Goal: Complete application form: Complete application form

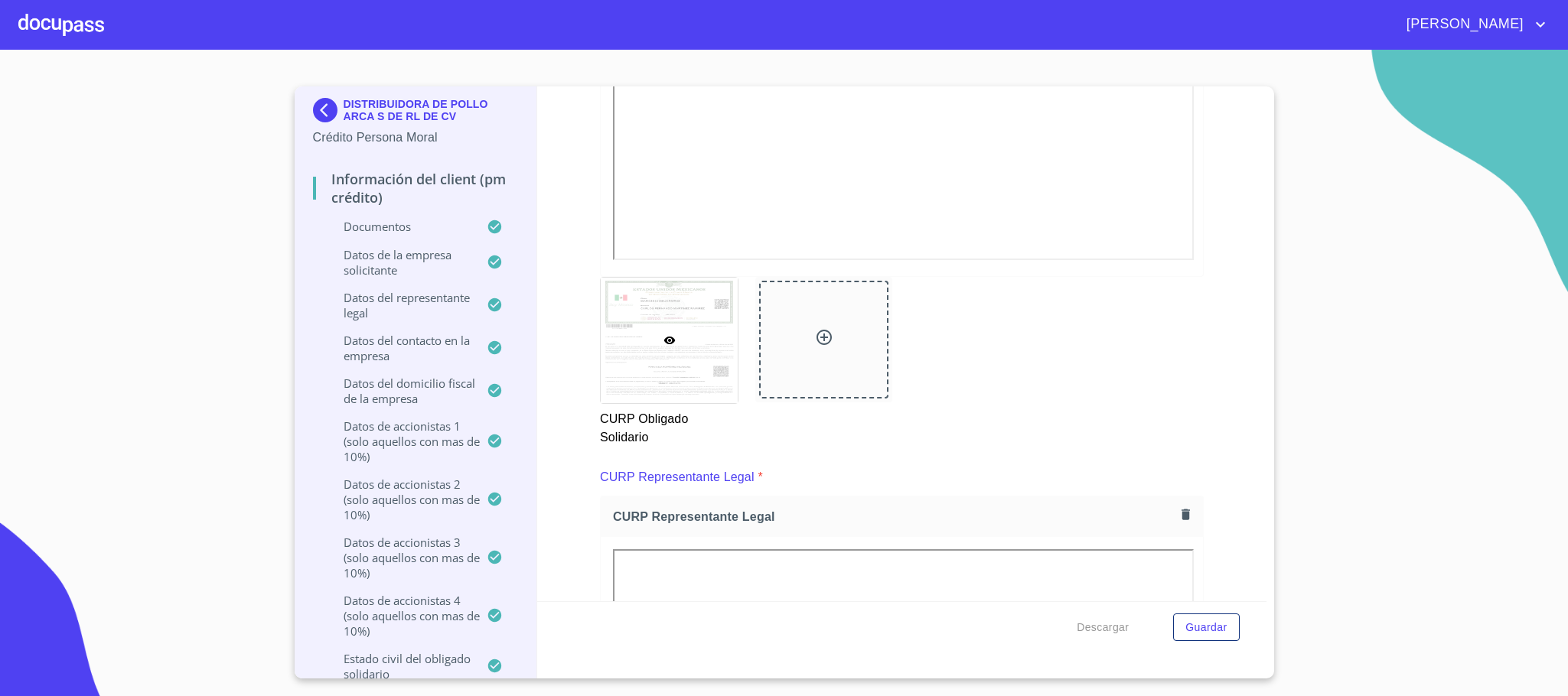
scroll to position [7575, 0]
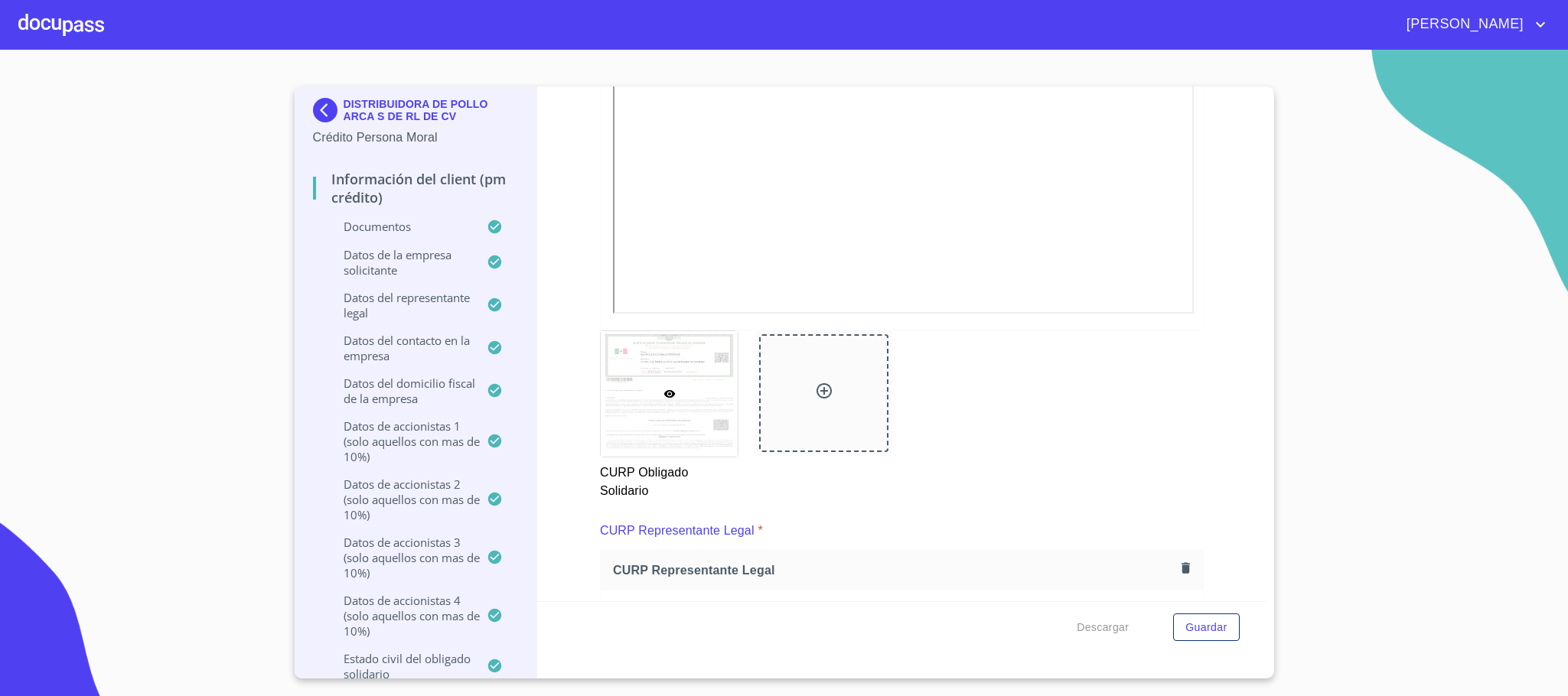
click at [319, 116] on img at bounding box center [328, 111] width 31 height 25
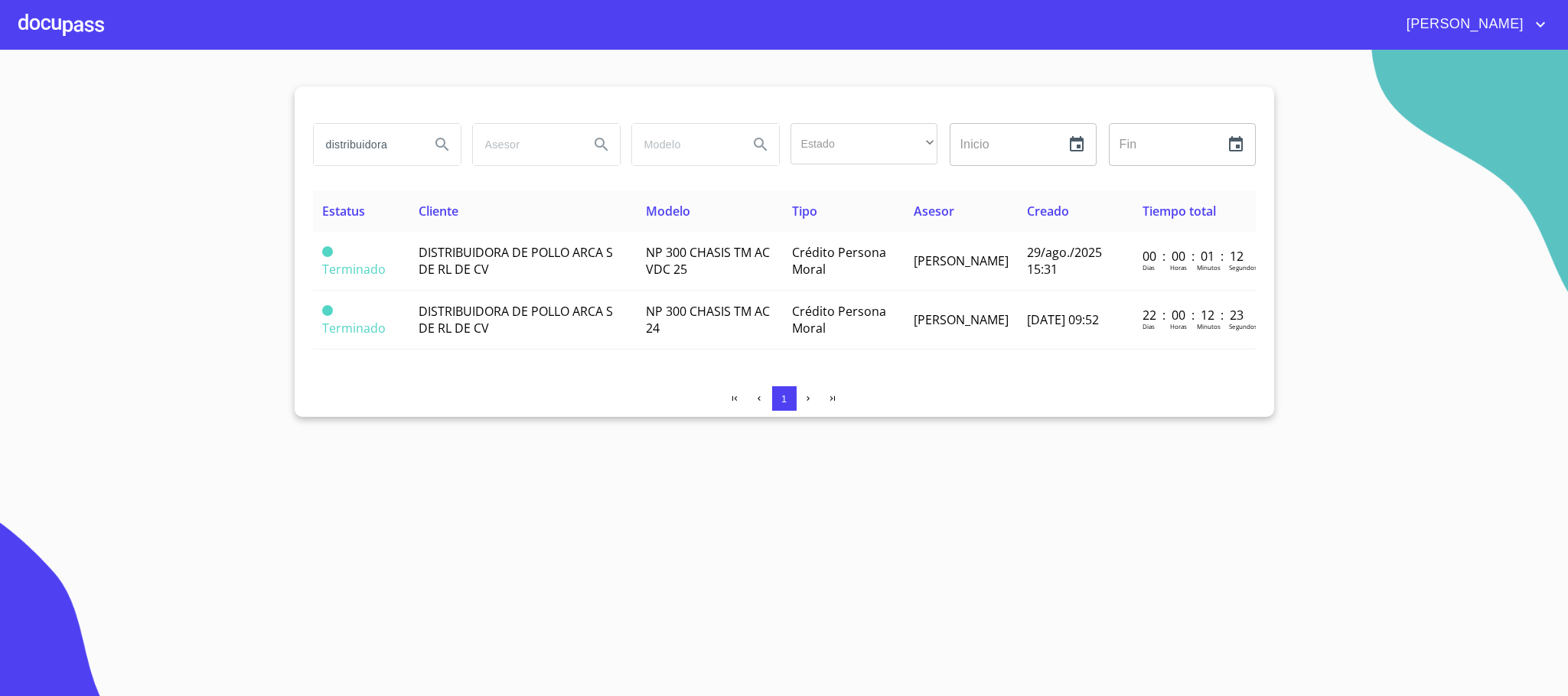
click at [396, 147] on input "distribuidora" at bounding box center [366, 144] width 104 height 41
drag, startPoint x: 404, startPoint y: 143, endPoint x: 0, endPoint y: 152, distance: 404.1
click at [0, 152] on section "distribuidora Estado ​ ​ Inicio ​ Fin ​ Estatus Cliente Modelo Tipo Asesor Crea…" at bounding box center [784, 372] width 1568 height 646
type input "[PERSON_NAME]"
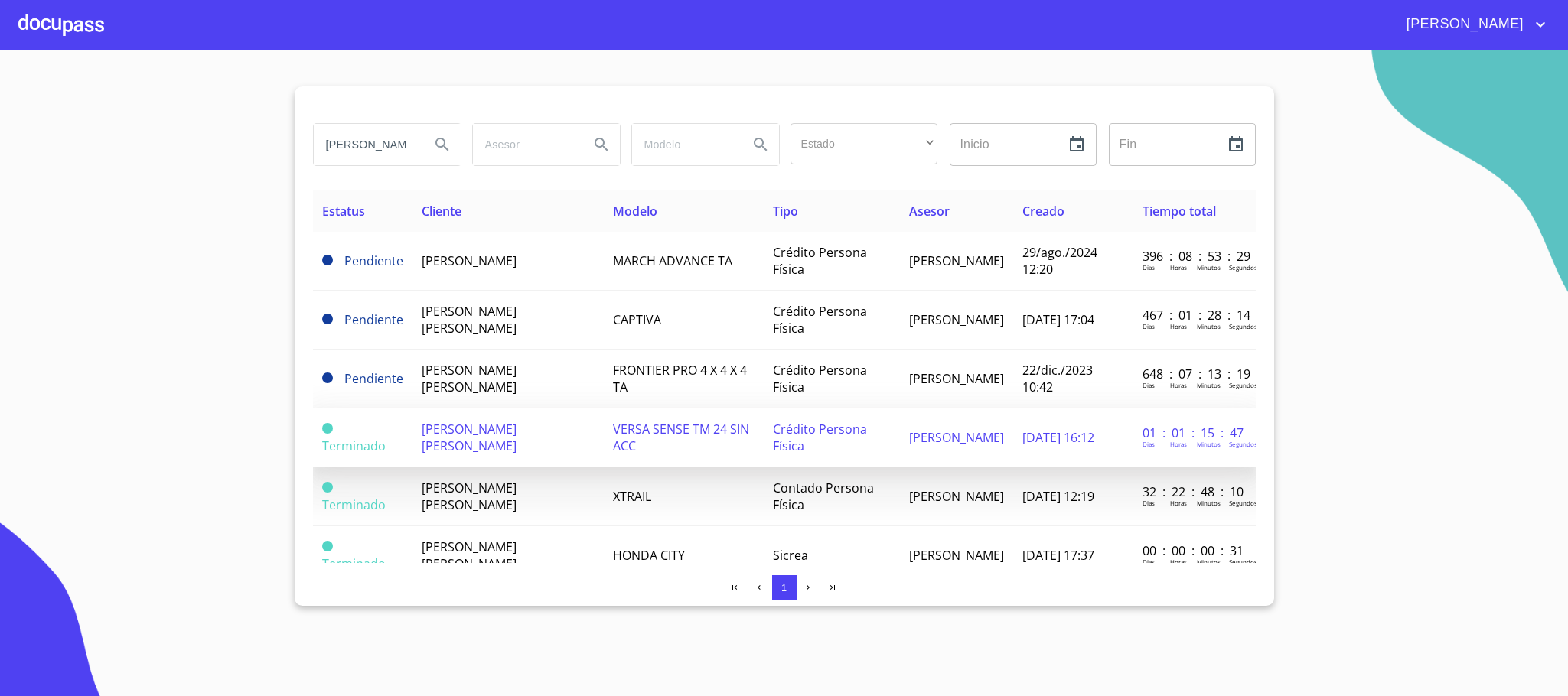
click at [538, 446] on td "[PERSON_NAME] [PERSON_NAME]" at bounding box center [509, 438] width 192 height 59
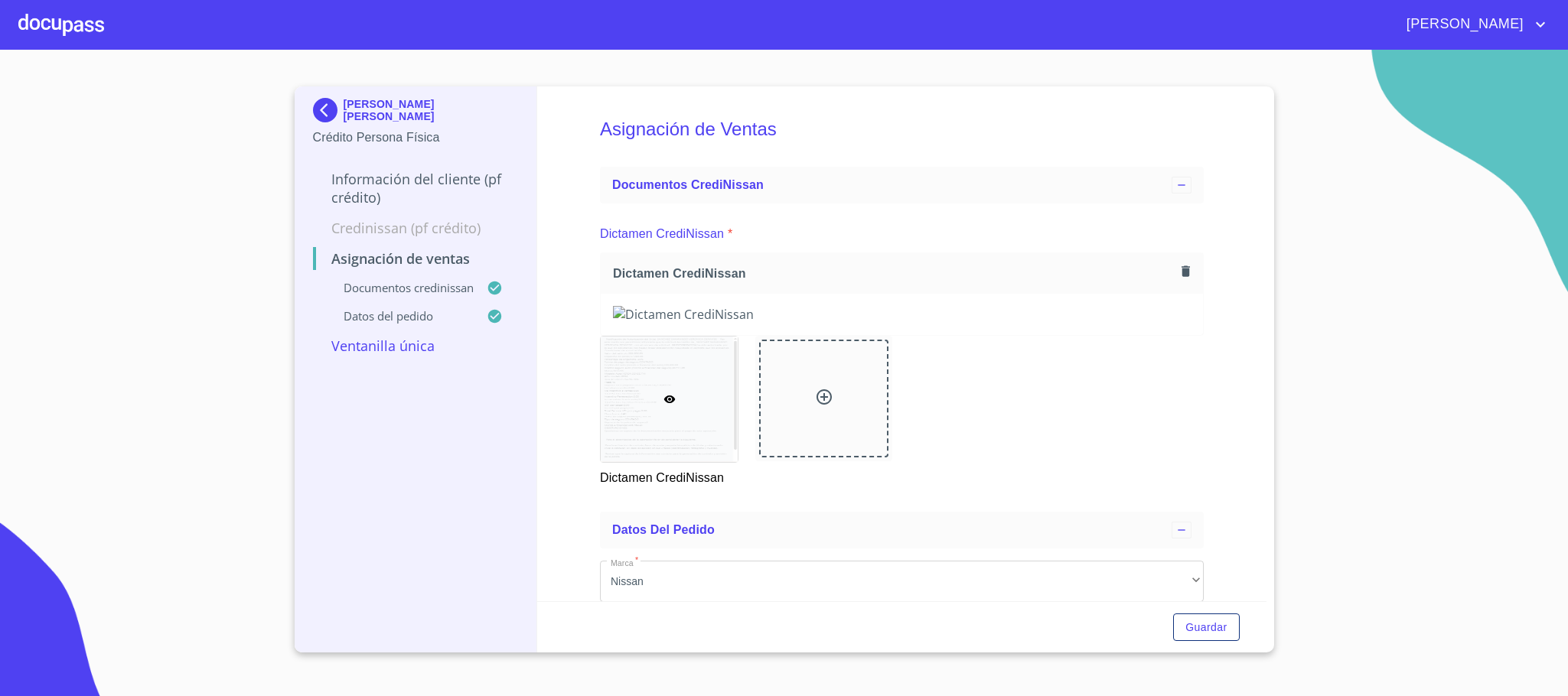
click at [375, 186] on p "Información del cliente (PF crédito)" at bounding box center [415, 188] width 206 height 36
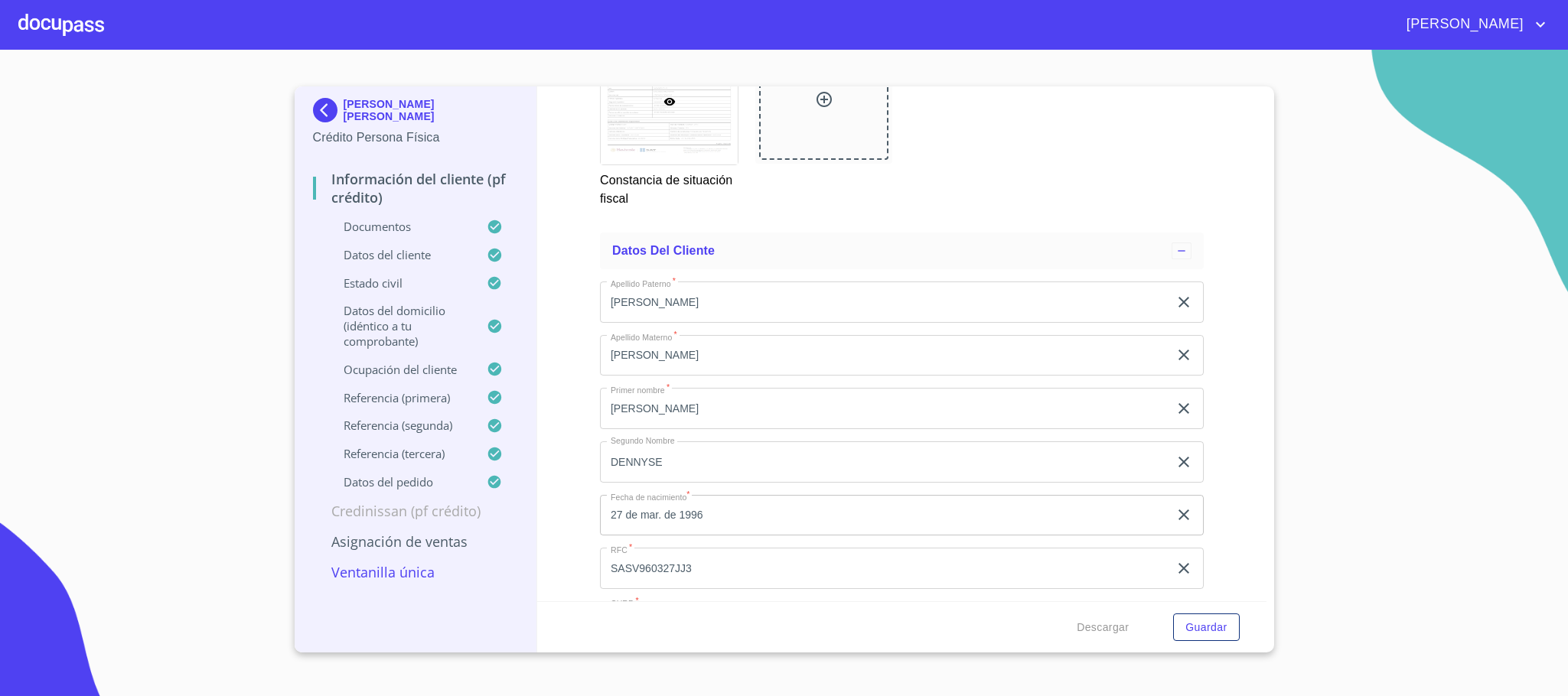
scroll to position [5395, 0]
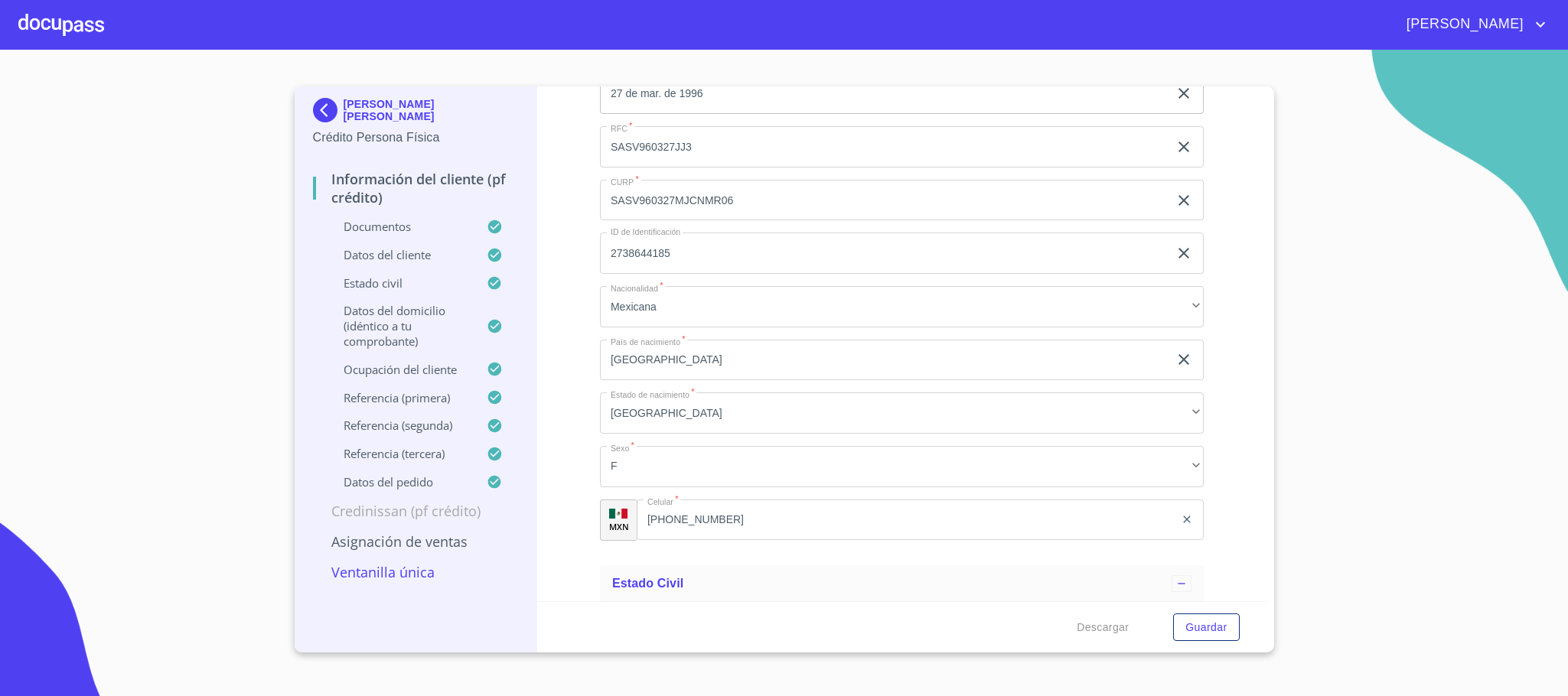
click at [636, 150] on input "SASV960327JJ3" at bounding box center [884, 147] width 569 height 41
click at [677, 193] on input "SASV960327MJCNMR06" at bounding box center [884, 201] width 569 height 41
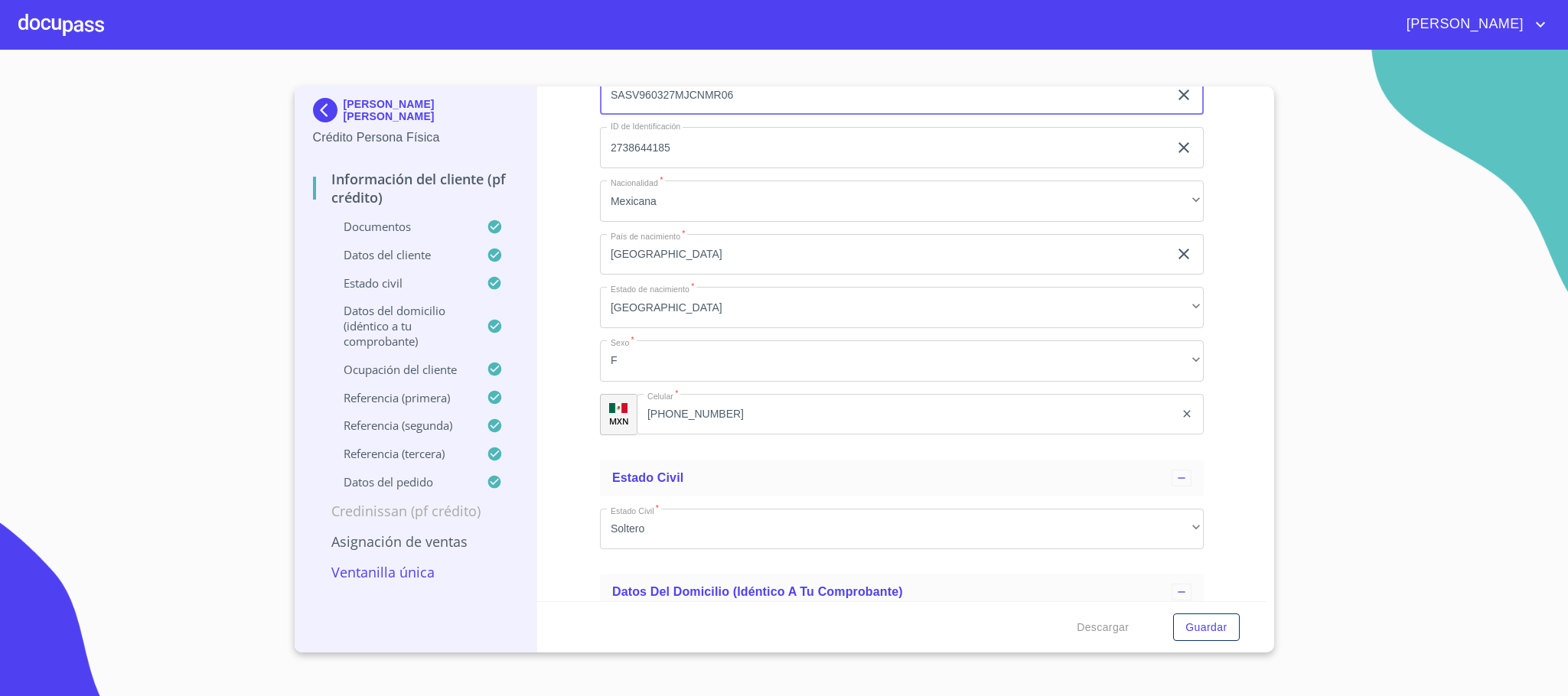
scroll to position [5509, 0]
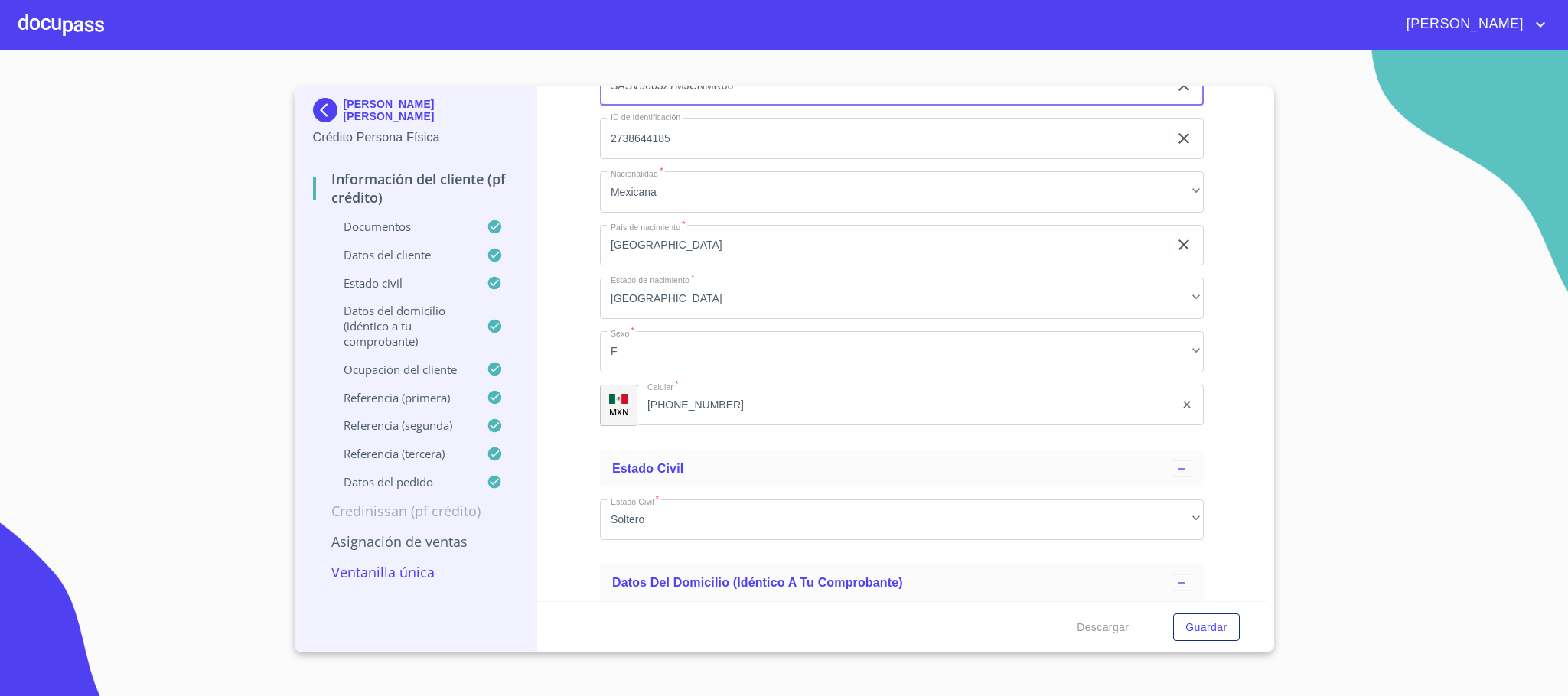
click at [737, 406] on input "[PHONE_NUMBER]" at bounding box center [906, 405] width 538 height 41
click at [737, 406] on input "[PHONE_NUMBER]" at bounding box center [925, 405] width 499 height 41
click at [785, 410] on input "[PHONE_NUMBER]" at bounding box center [925, 405] width 499 height 41
drag, startPoint x: 797, startPoint y: 407, endPoint x: 609, endPoint y: 406, distance: 188.0
click at [609, 406] on div "MXN Celular   * [PHONE_NUMBER] ​" at bounding box center [902, 405] width 604 height 41
